Goal: Navigation & Orientation: Find specific page/section

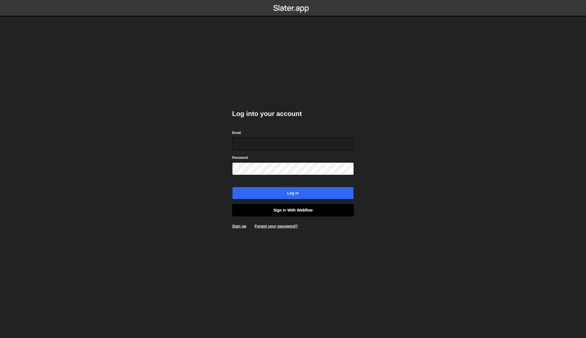
click at [256, 212] on link "Sign in with Webflow" at bounding box center [293, 210] width 122 height 13
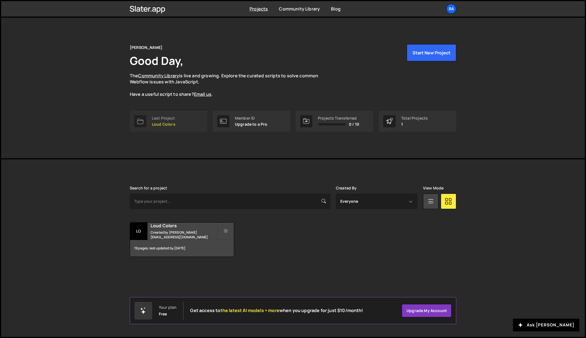
click at [198, 118] on link "Last Project Loud Colors" at bounding box center [168, 121] width 77 height 21
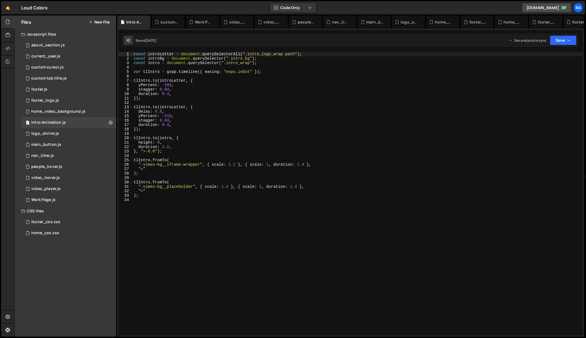
scroll to position [595, 0]
click at [11, 7] on link "🤙" at bounding box center [8, 7] width 14 height 13
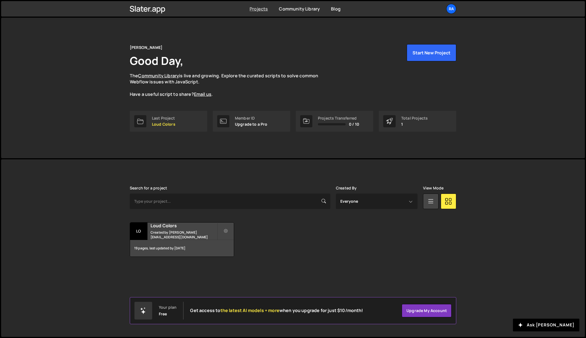
click at [261, 8] on link "Projects" at bounding box center [258, 9] width 18 height 6
